Goal: Check status

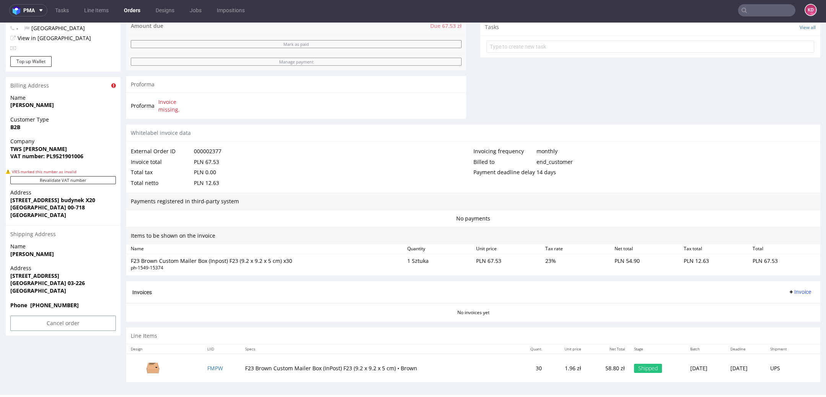
scroll to position [2, 0]
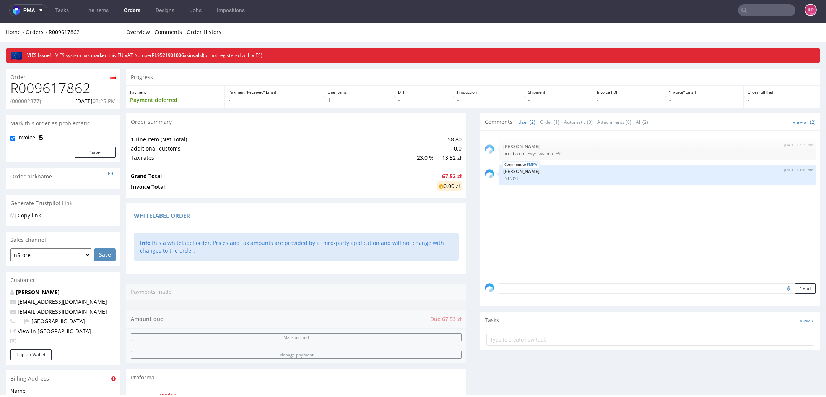
click at [439, 185] on icon at bounding box center [441, 186] width 5 height 5
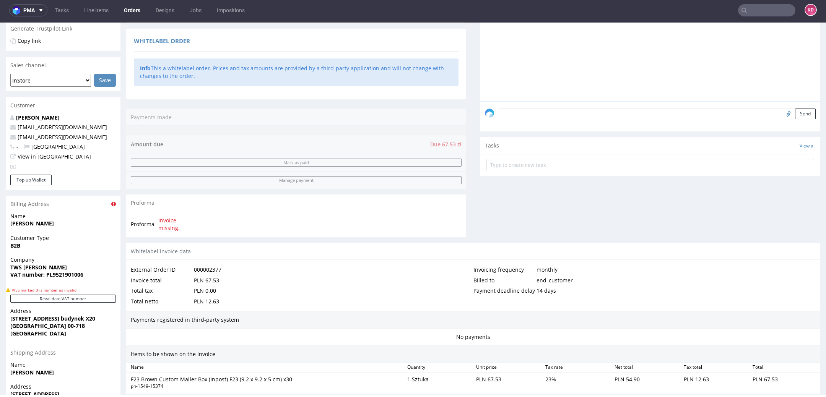
scroll to position [176, 0]
click at [169, 222] on span "Invoice missing." at bounding box center [178, 223] width 41 height 15
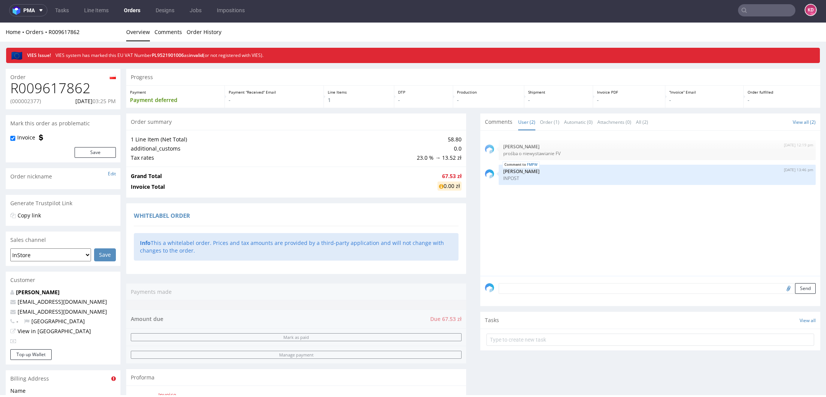
scroll to position [0, 0]
click at [452, 175] on strong "67.53 zł" at bounding box center [452, 176] width 20 height 7
drag, startPoint x: 97, startPoint y: 89, endPoint x: 8, endPoint y: 89, distance: 88.7
click at [8, 89] on div "R009617862 (000002377) [DATE] 03:25 PM" at bounding box center [63, 95] width 115 height 29
copy h1 "R009617862"
